Goal: Information Seeking & Learning: Compare options

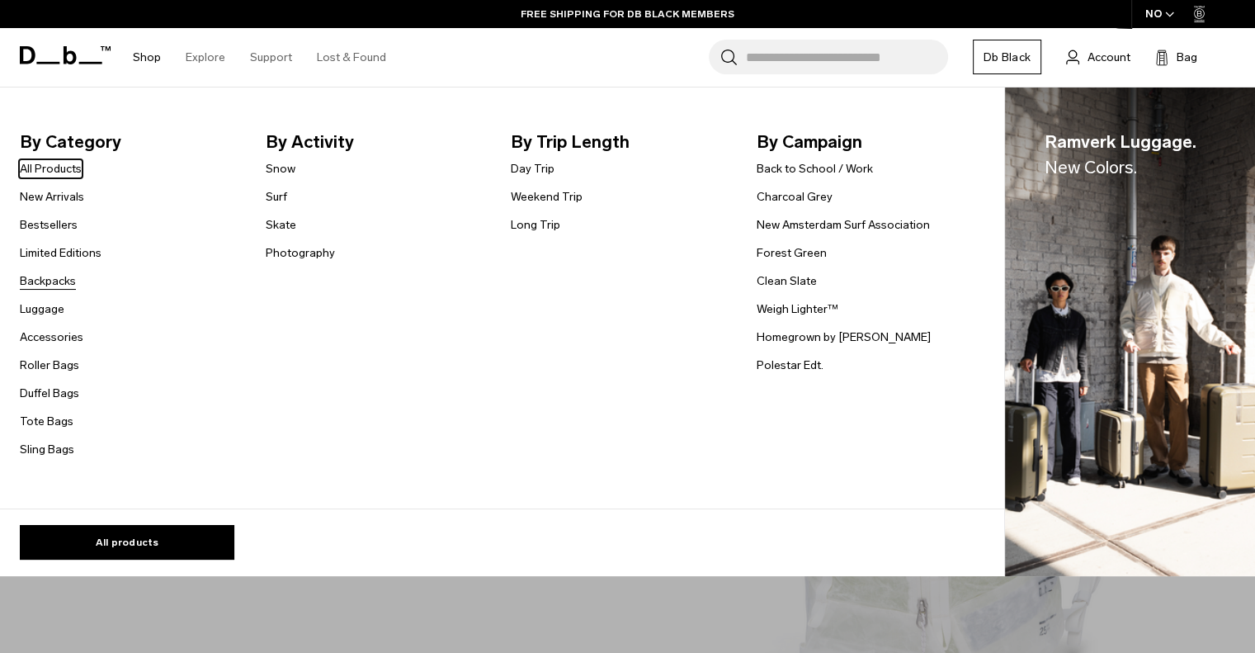
click at [56, 280] on link "Backpacks" at bounding box center [48, 280] width 56 height 17
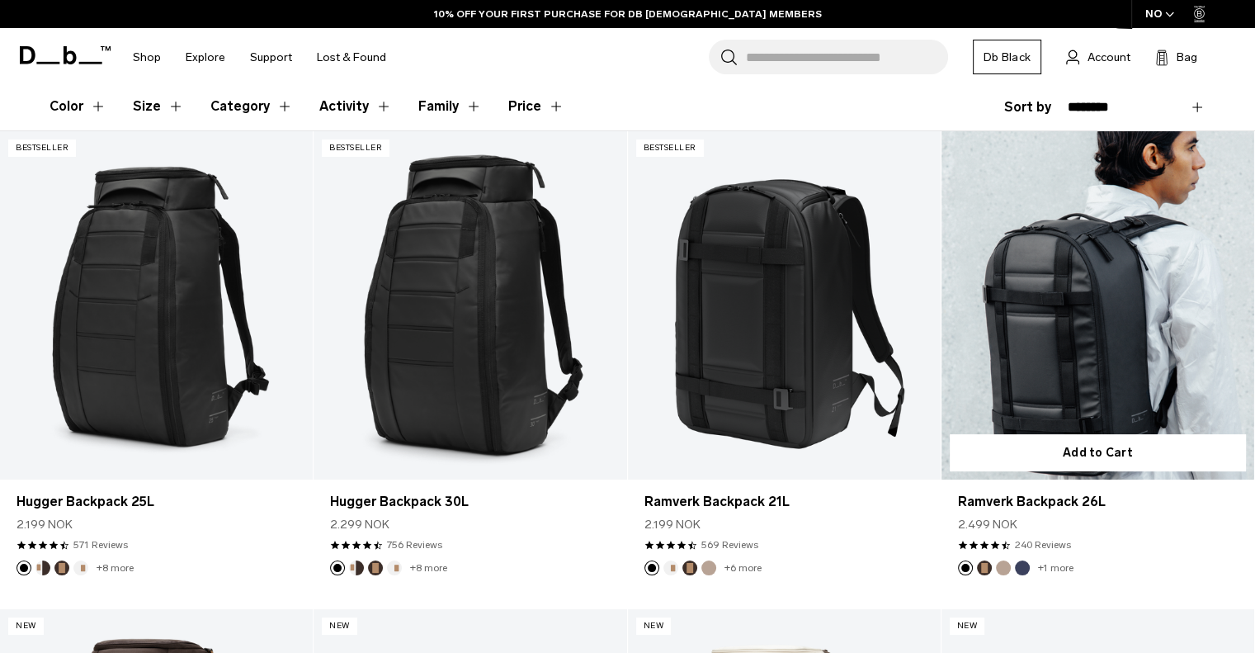
drag, startPoint x: 795, startPoint y: 352, endPoint x: 1124, endPoint y: 276, distance: 337.0
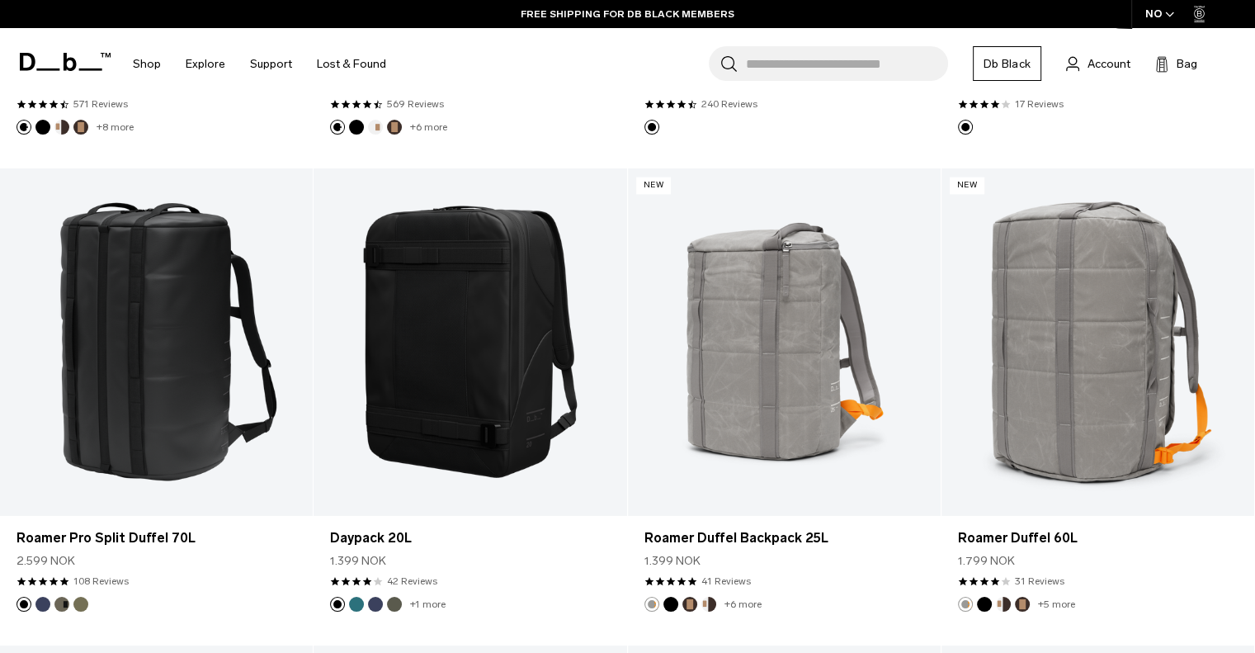
scroll to position [2171, 0]
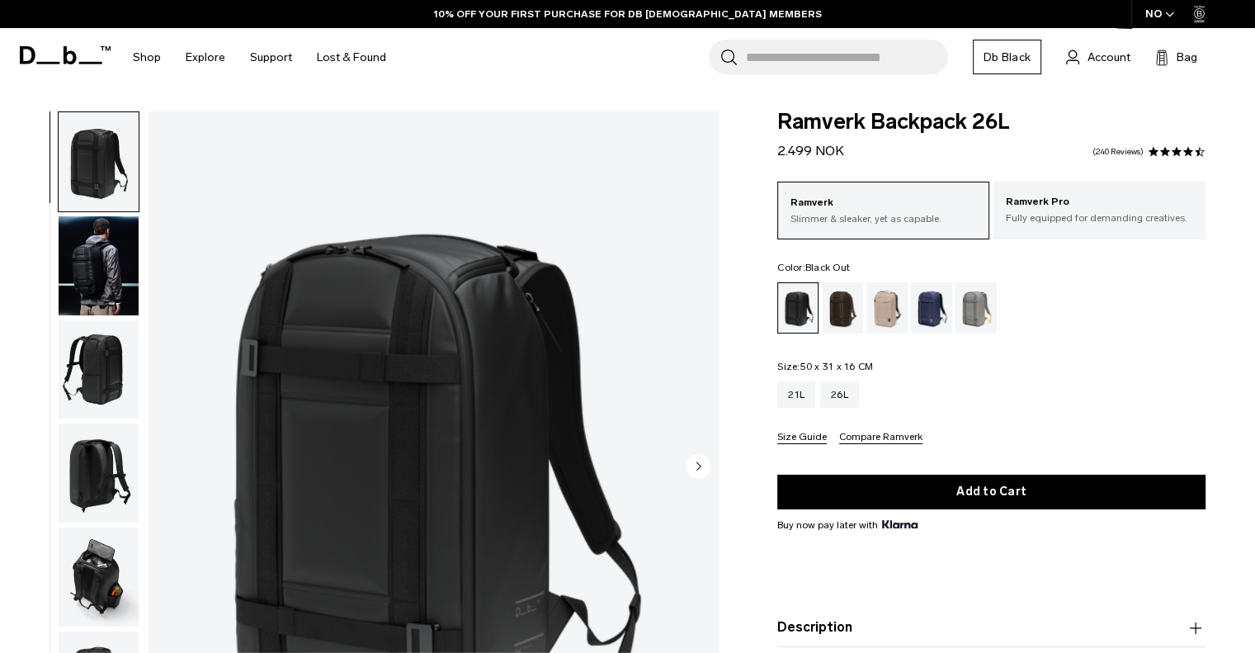
click at [89, 291] on img "button" at bounding box center [99, 265] width 80 height 99
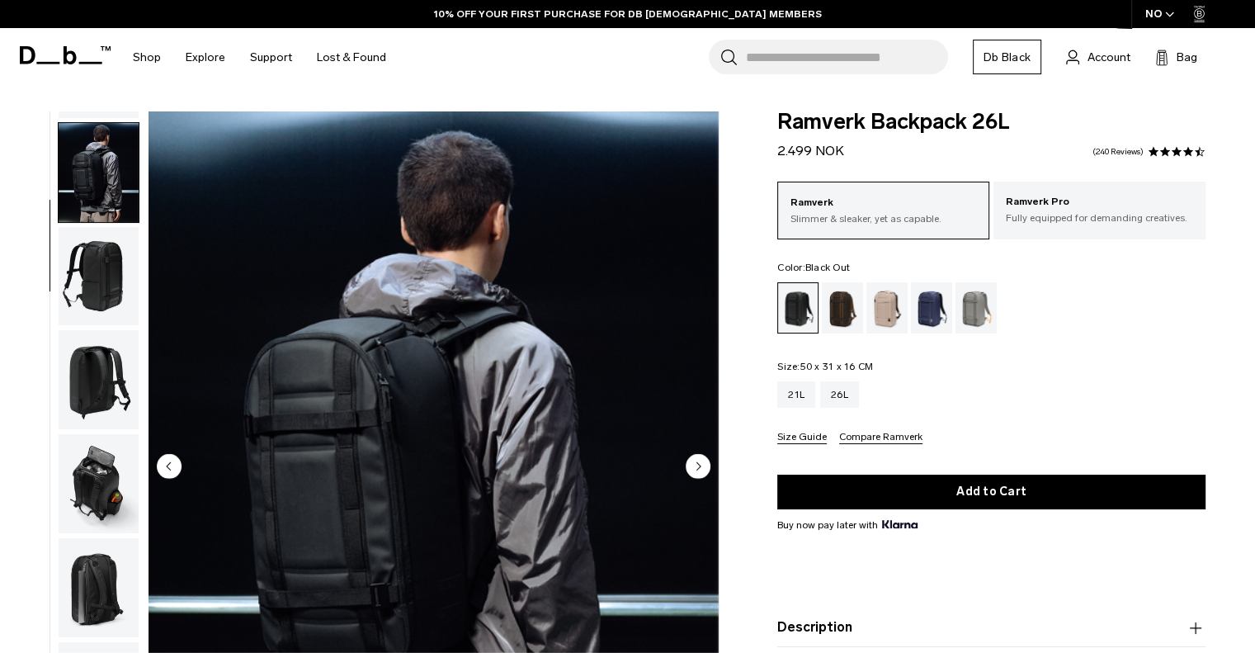
scroll to position [104, 0]
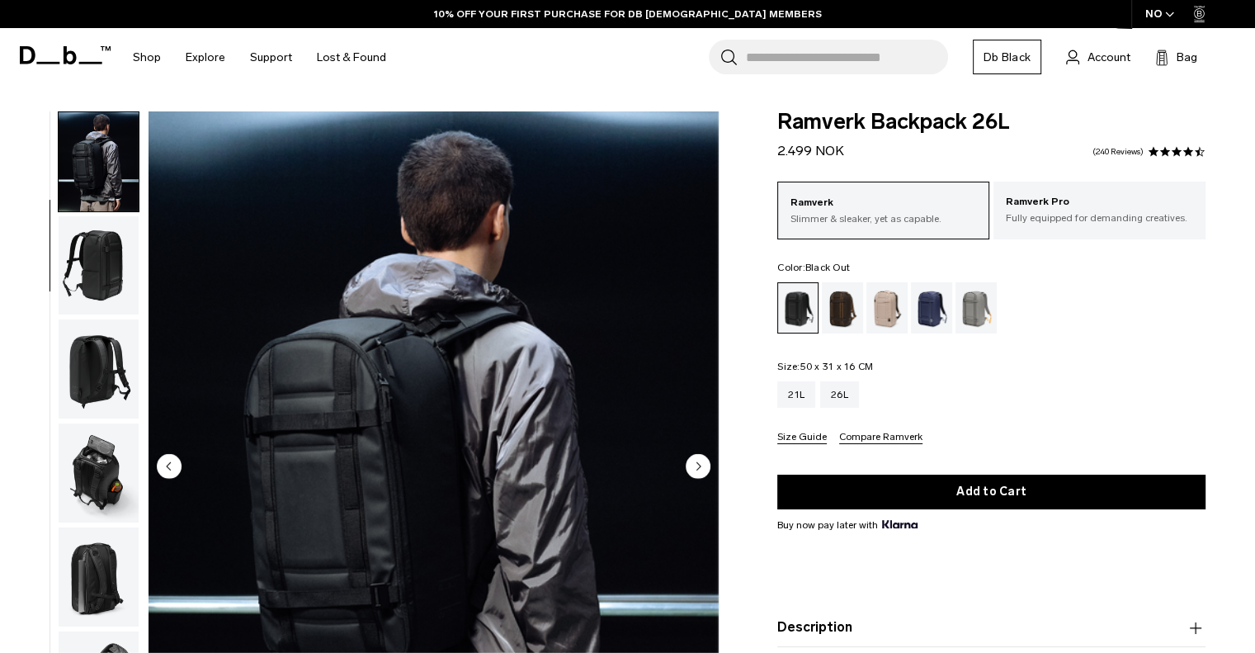
click at [101, 276] on img "button" at bounding box center [99, 265] width 80 height 99
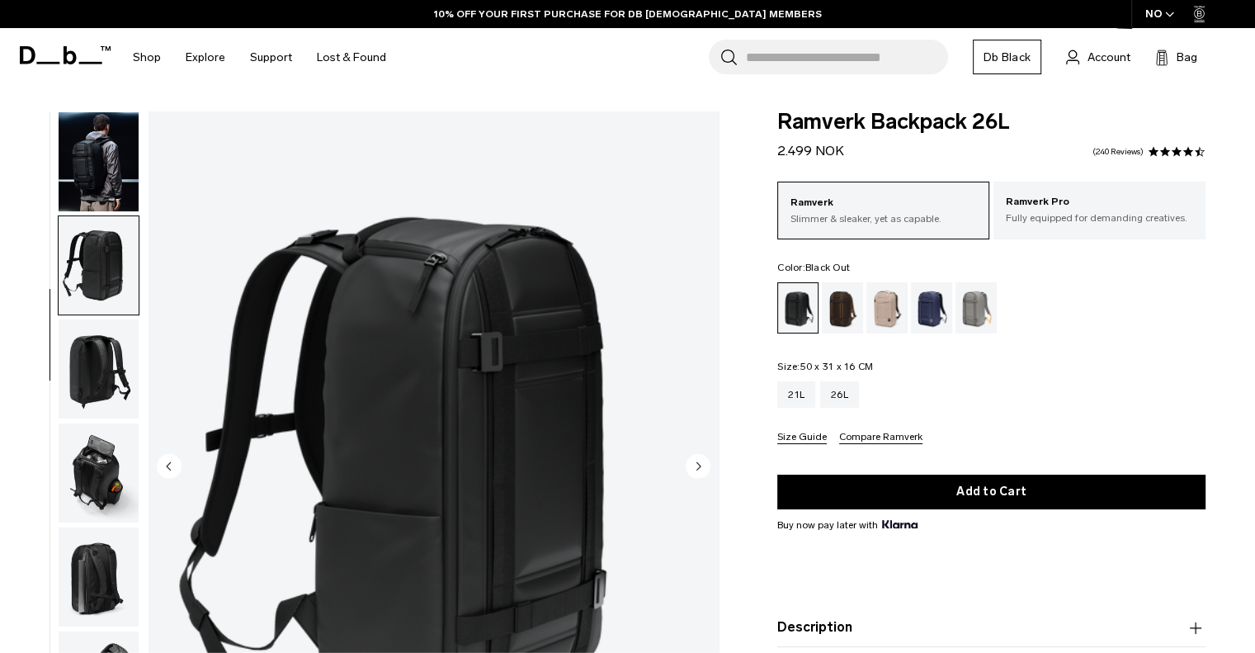
scroll to position [115, 0]
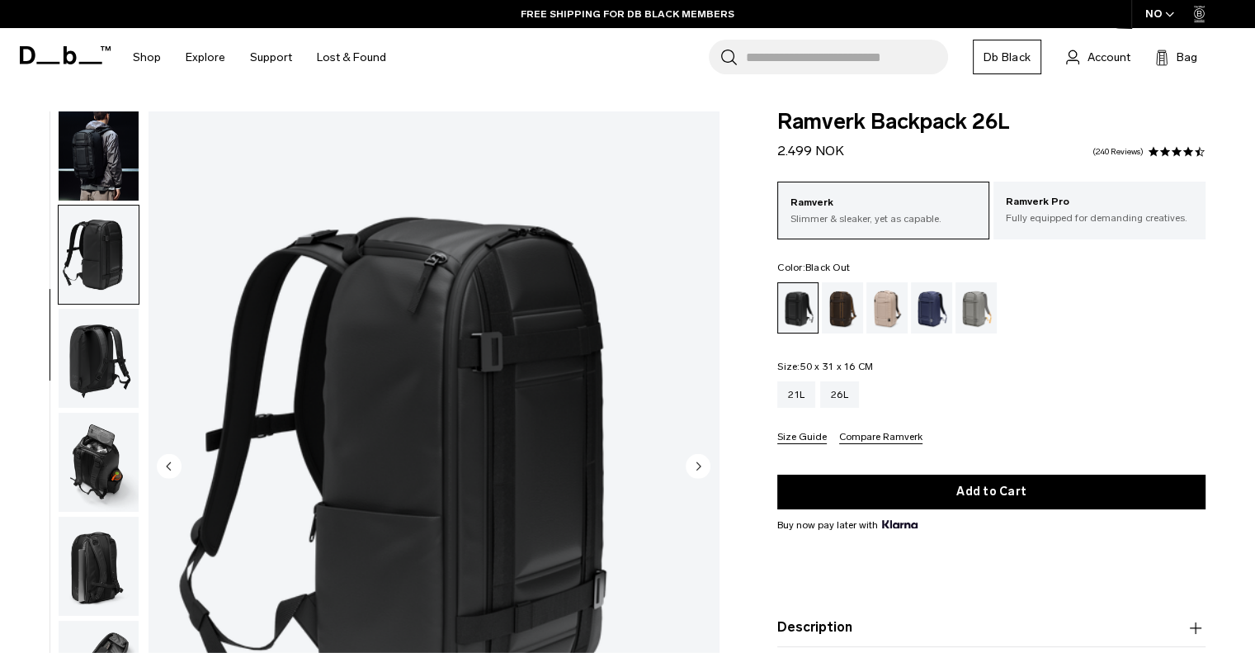
click at [102, 332] on img "button" at bounding box center [99, 358] width 80 height 99
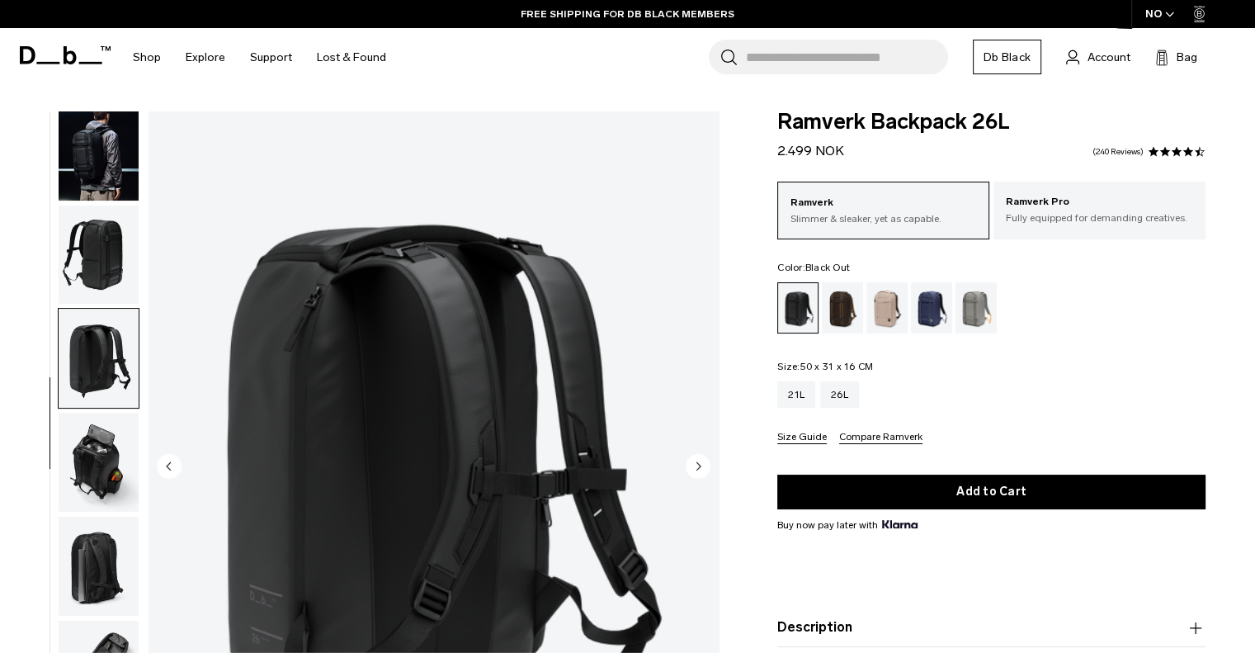
click at [114, 456] on img "button" at bounding box center [99, 461] width 80 height 99
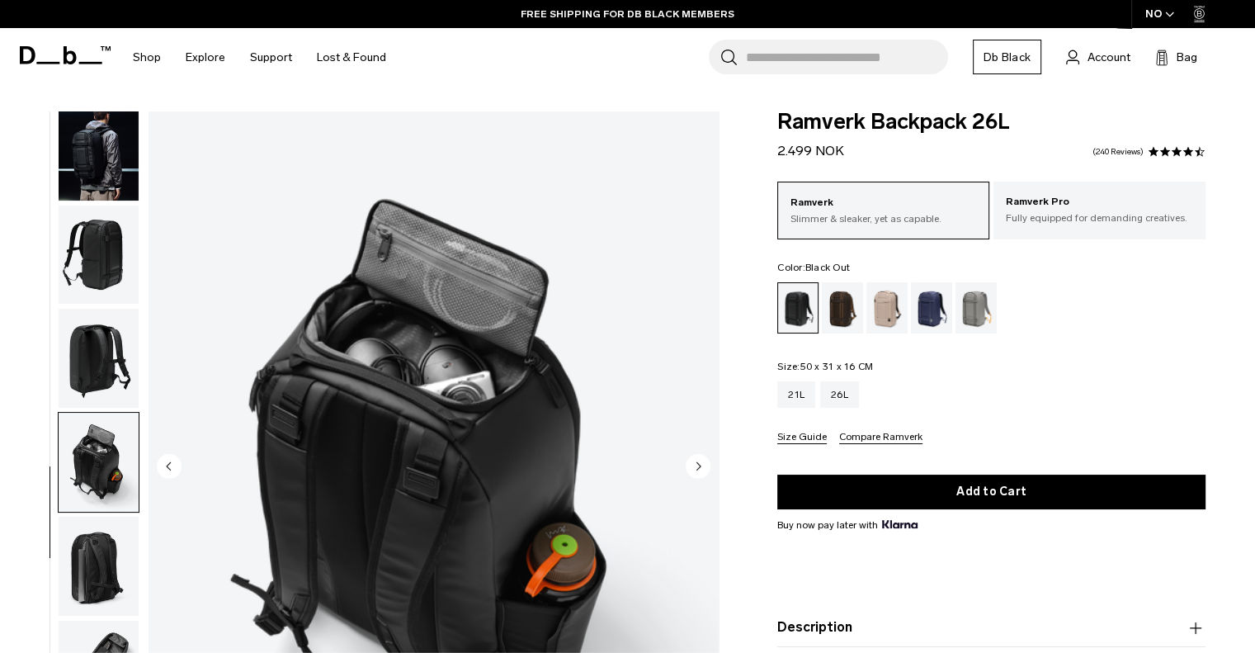
scroll to position [28, 0]
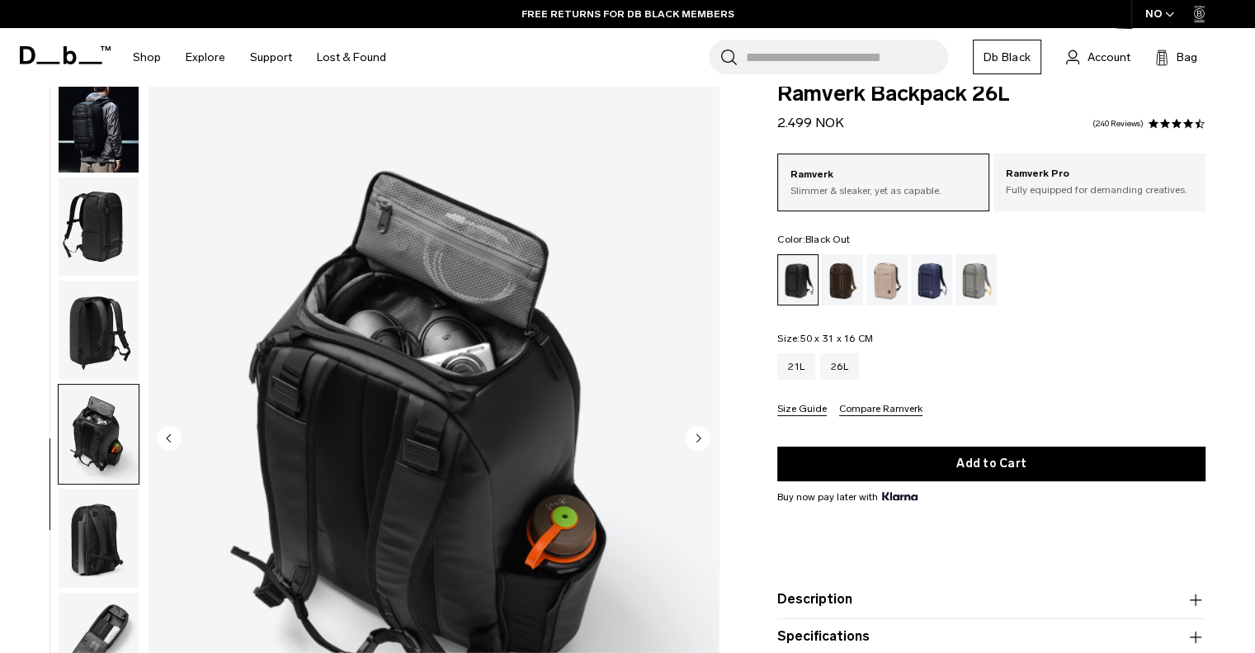
click at [76, 535] on img "button" at bounding box center [99, 537] width 80 height 99
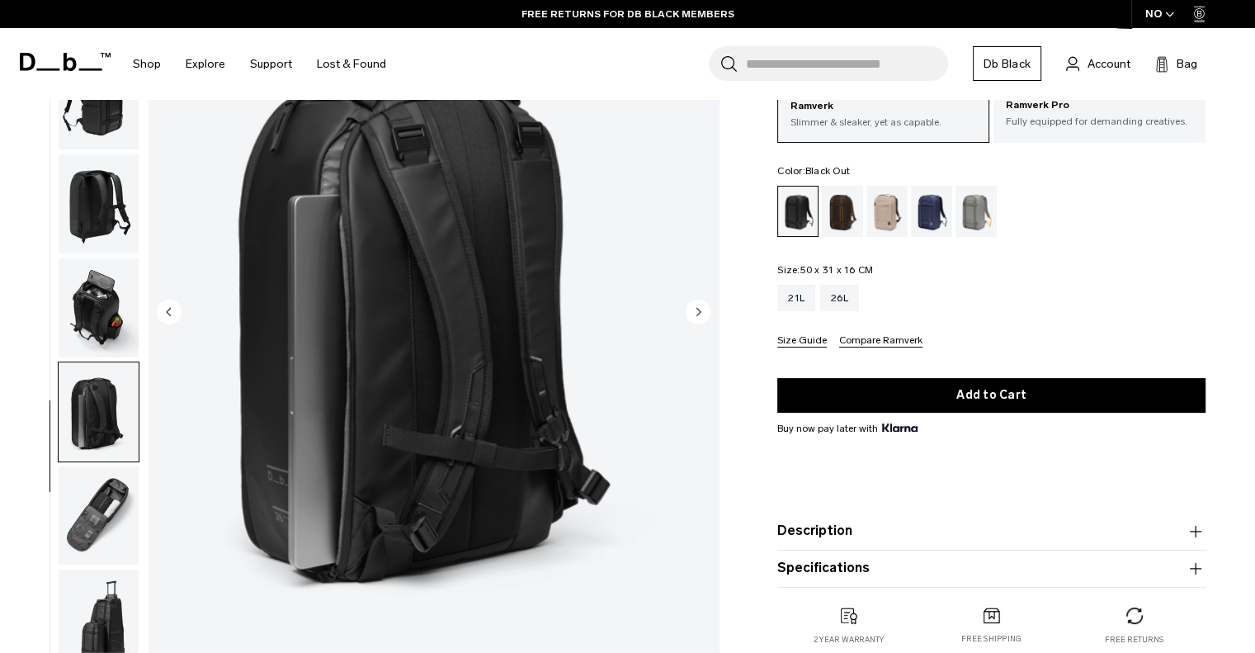
scroll to position [155, 0]
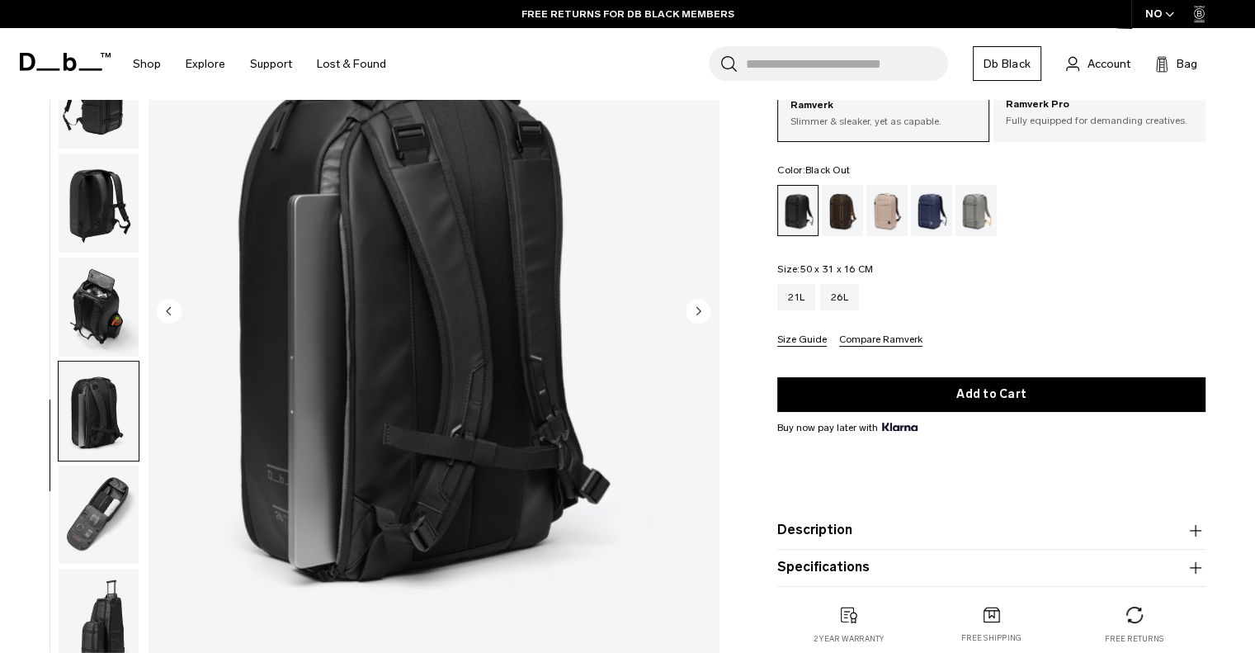
click at [113, 524] on img "button" at bounding box center [99, 514] width 80 height 99
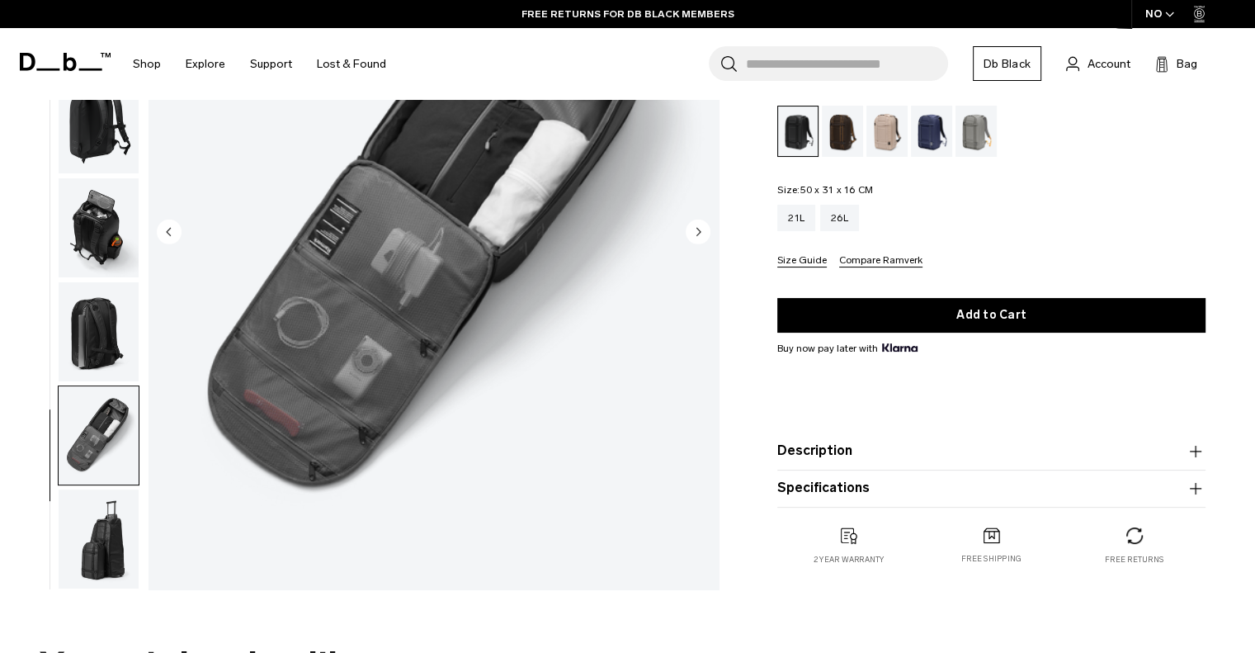
scroll to position [236, 0]
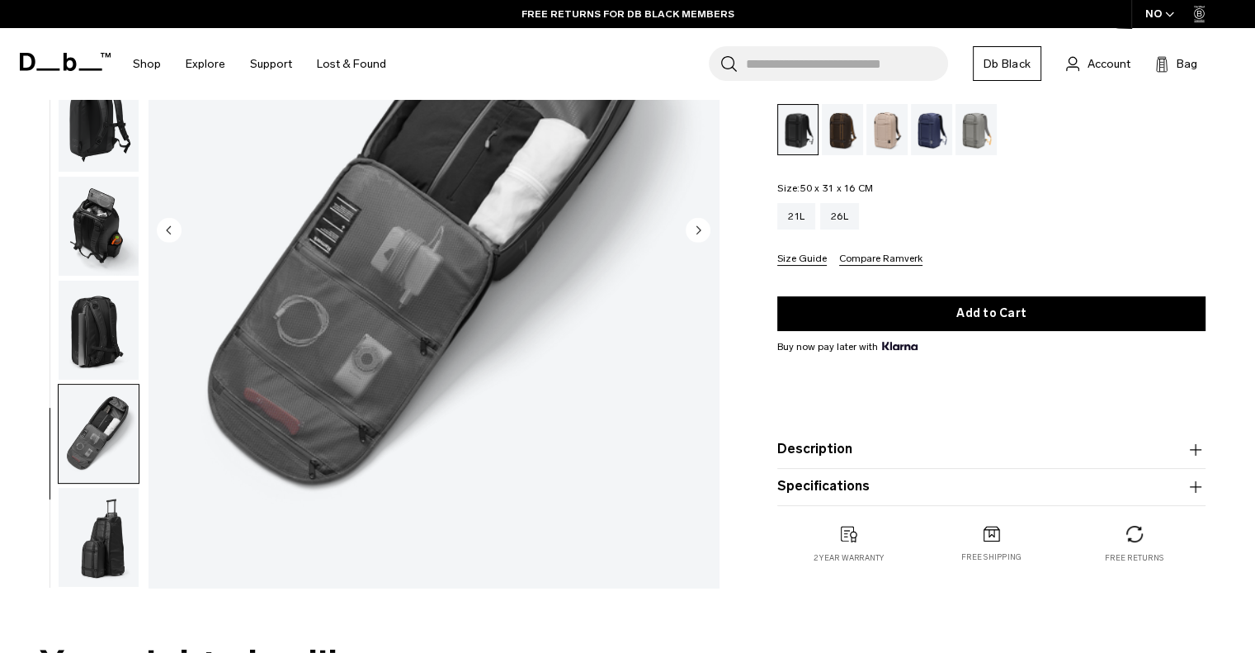
click at [115, 520] on img "button" at bounding box center [99, 537] width 80 height 99
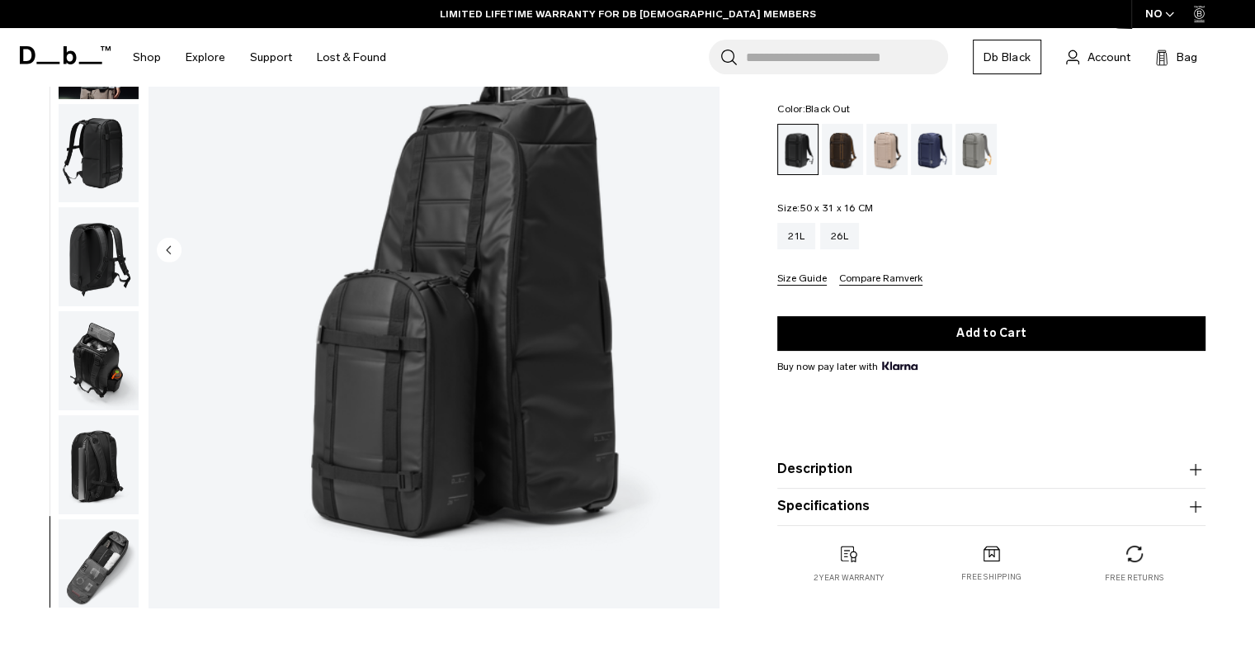
scroll to position [2, 0]
click at [119, 364] on img "button" at bounding box center [99, 358] width 80 height 99
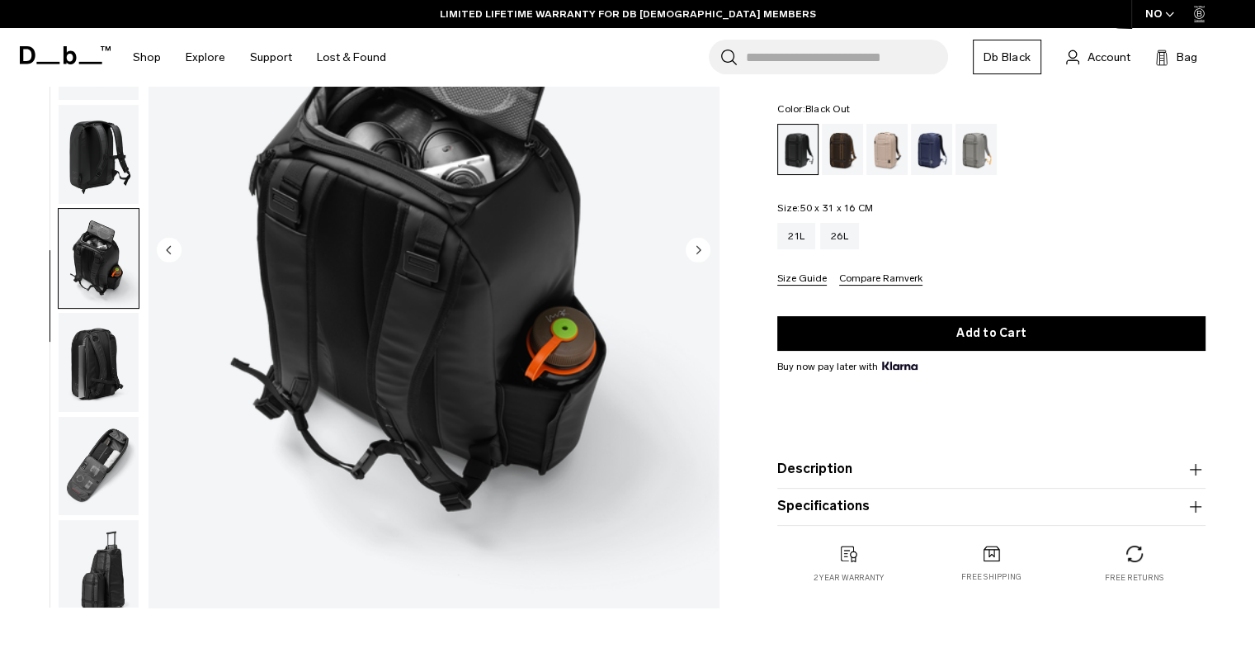
scroll to position [115, 0]
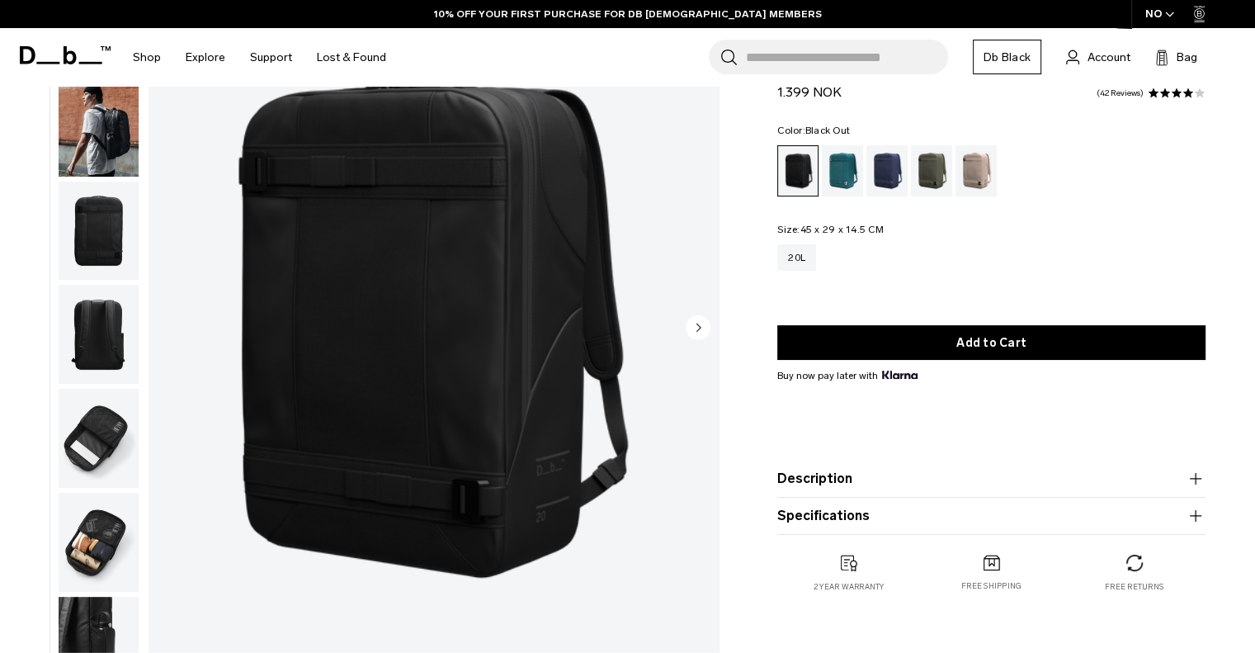
scroll to position [140, 0]
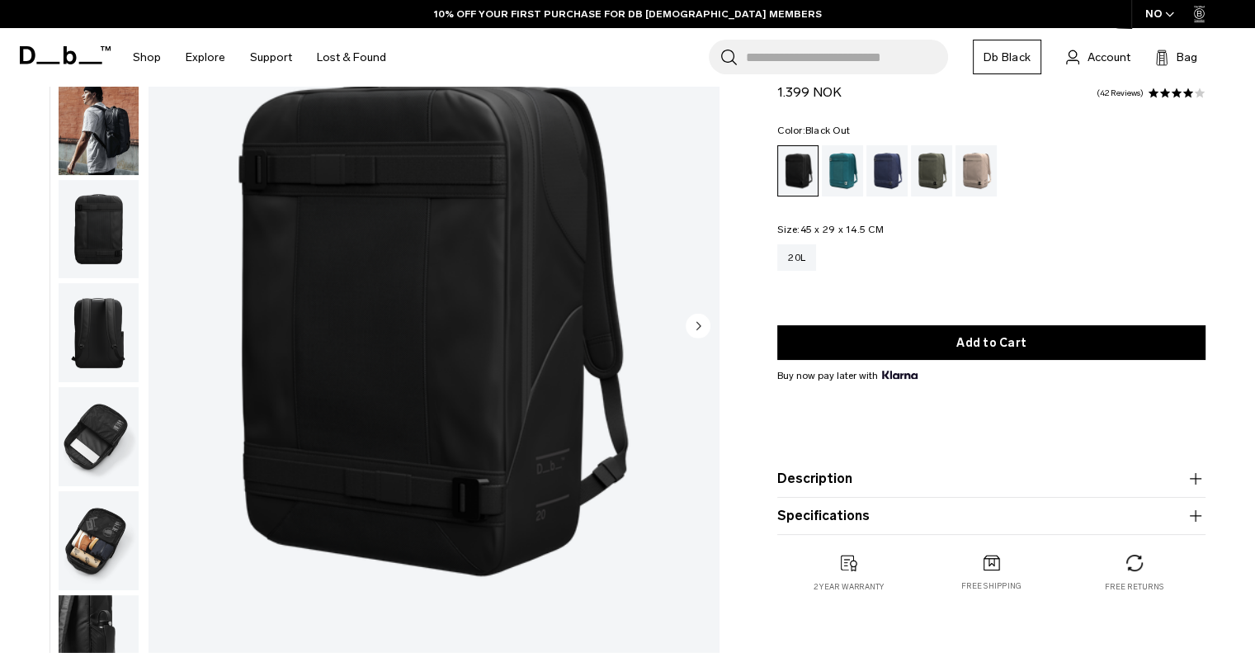
click at [101, 217] on img "button" at bounding box center [99, 229] width 80 height 99
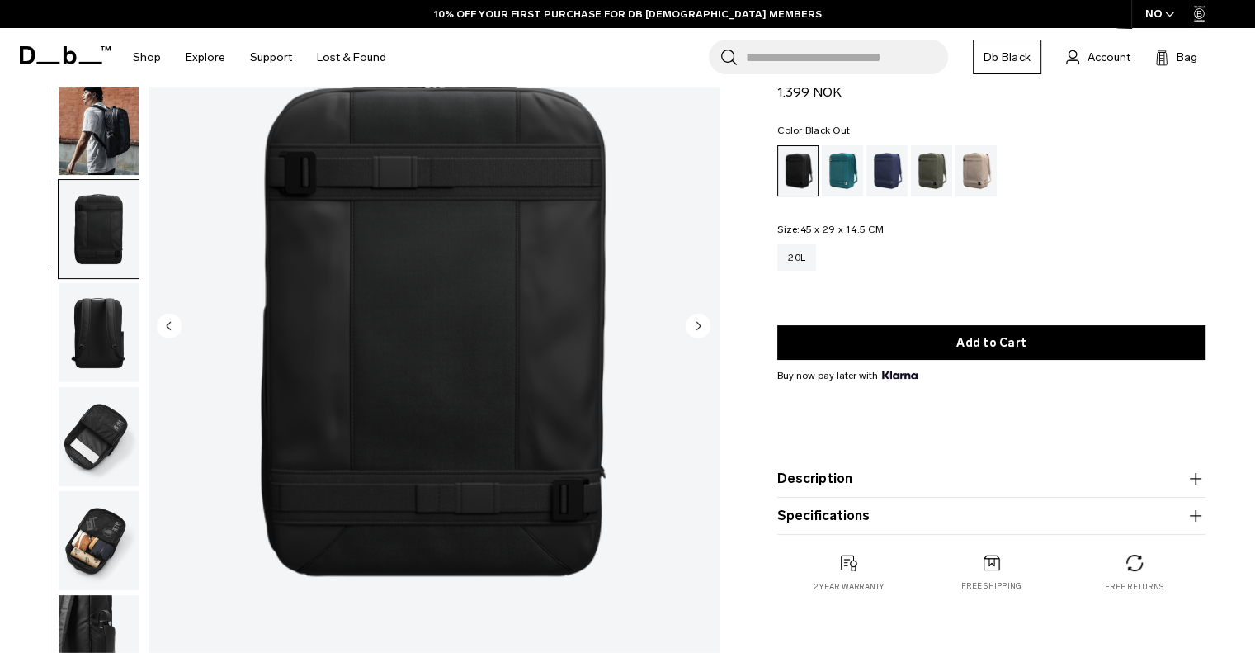
scroll to position [12, 0]
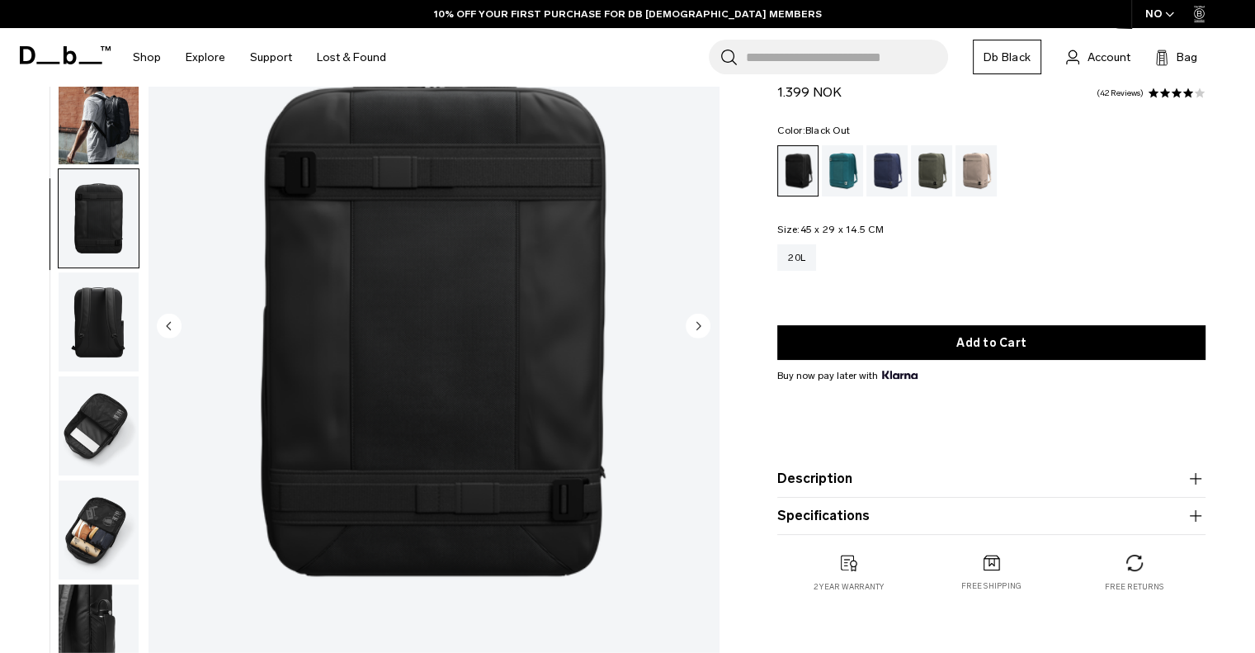
click at [99, 256] on img "button" at bounding box center [99, 218] width 80 height 99
click at [99, 306] on img "button" at bounding box center [99, 321] width 80 height 99
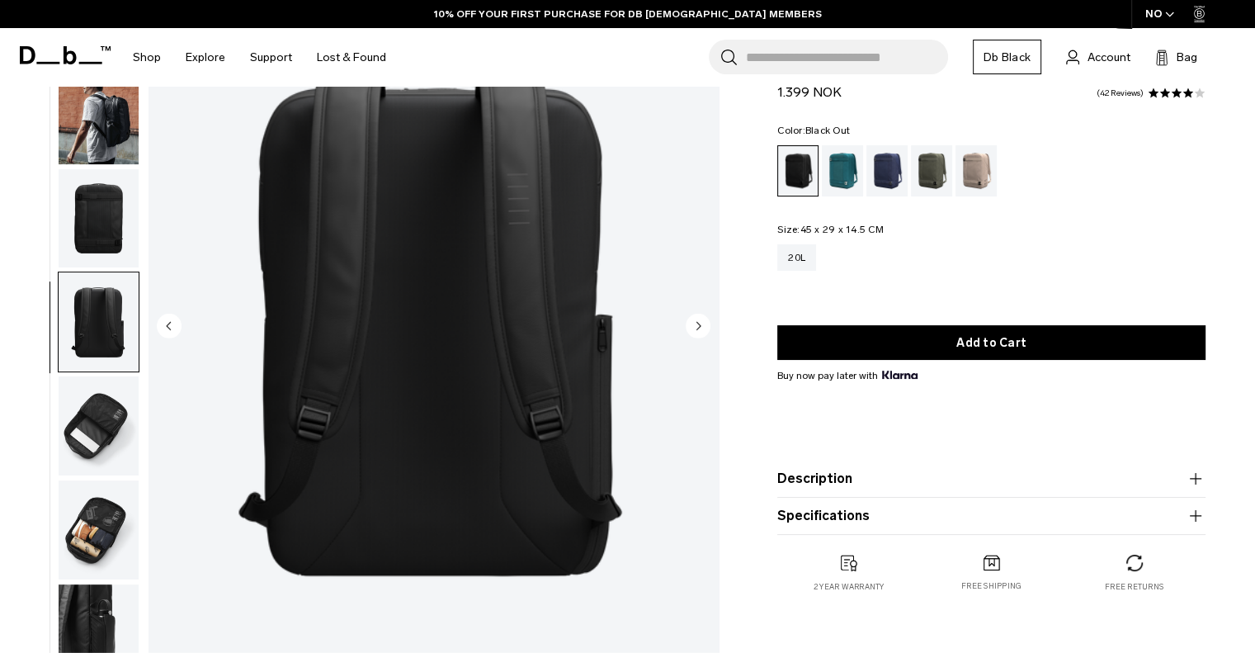
click at [89, 401] on img "button" at bounding box center [99, 425] width 80 height 99
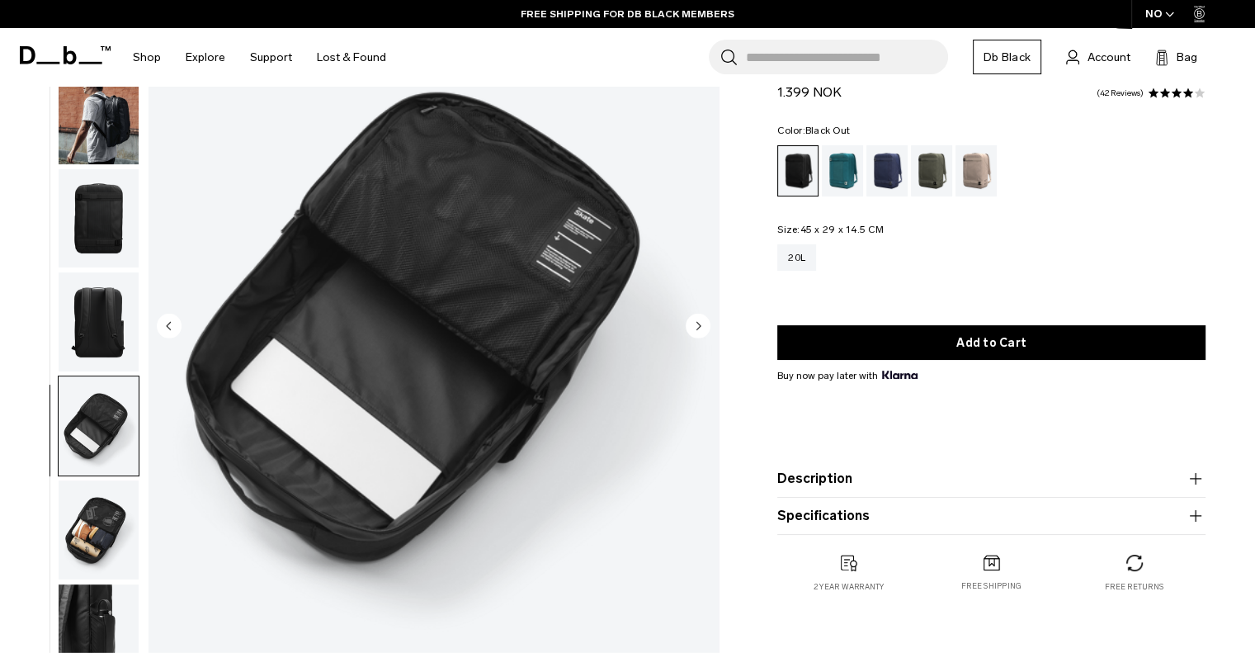
scroll to position [11, 0]
click at [88, 521] on img "button" at bounding box center [99, 529] width 80 height 99
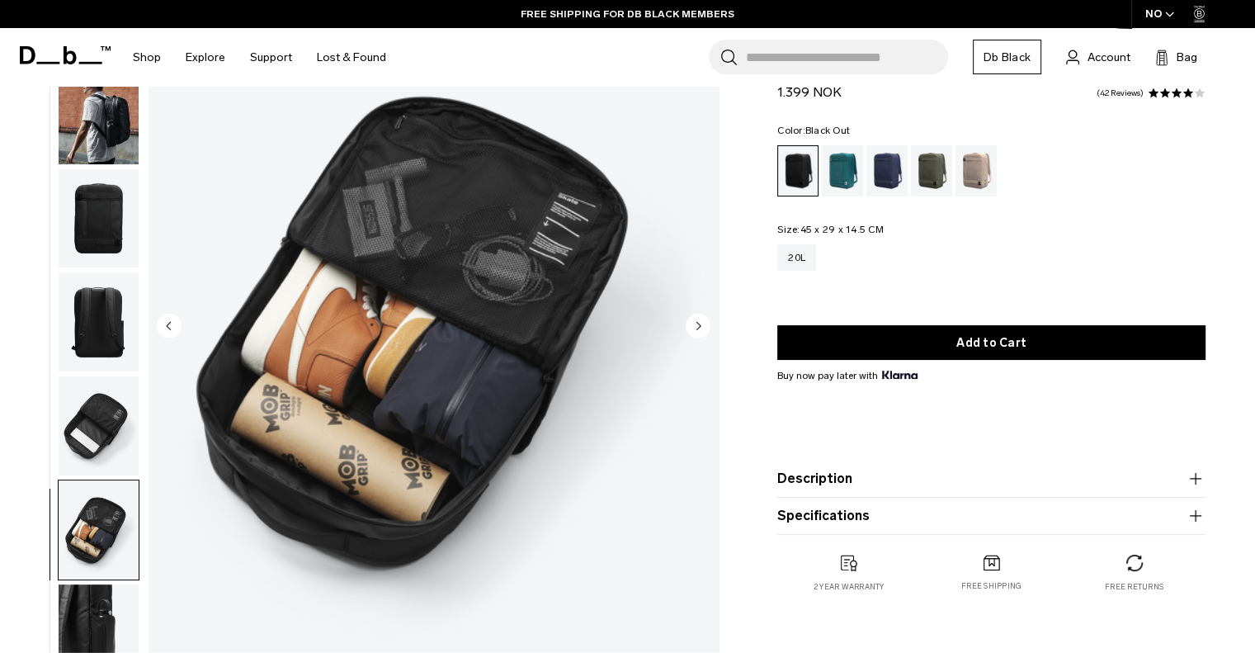
scroll to position [12, 0]
click at [76, 618] on img "button" at bounding box center [99, 633] width 80 height 99
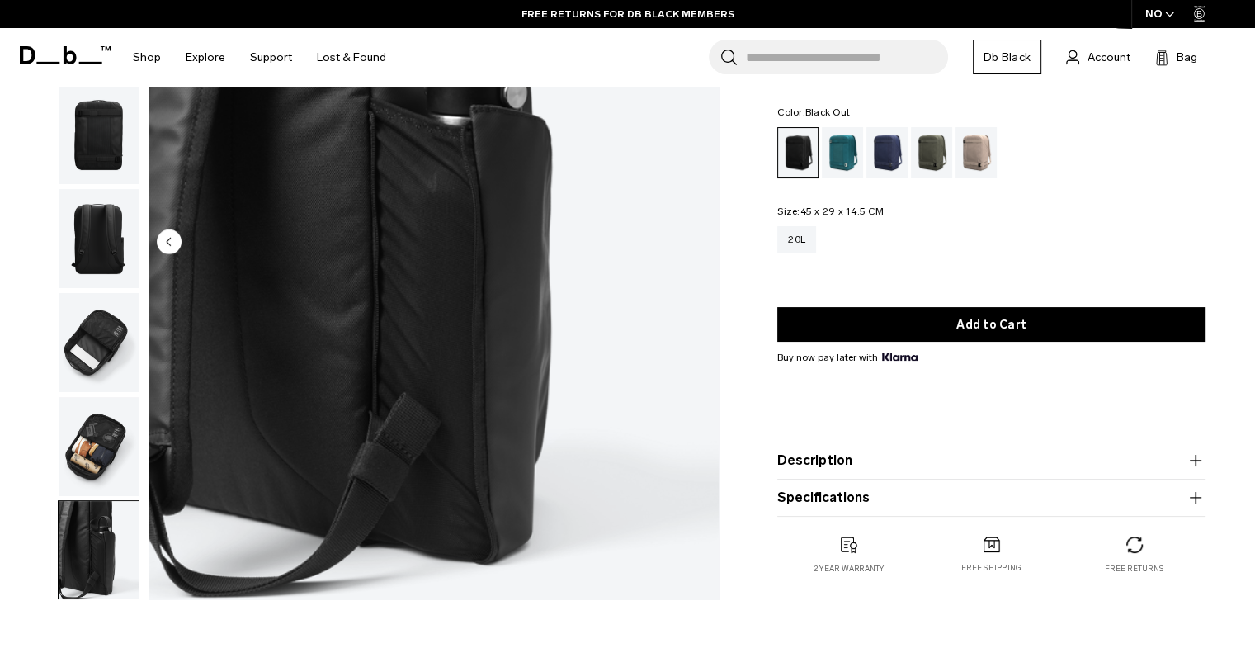
scroll to position [11, 0]
